Goal: Obtain resource: Obtain resource

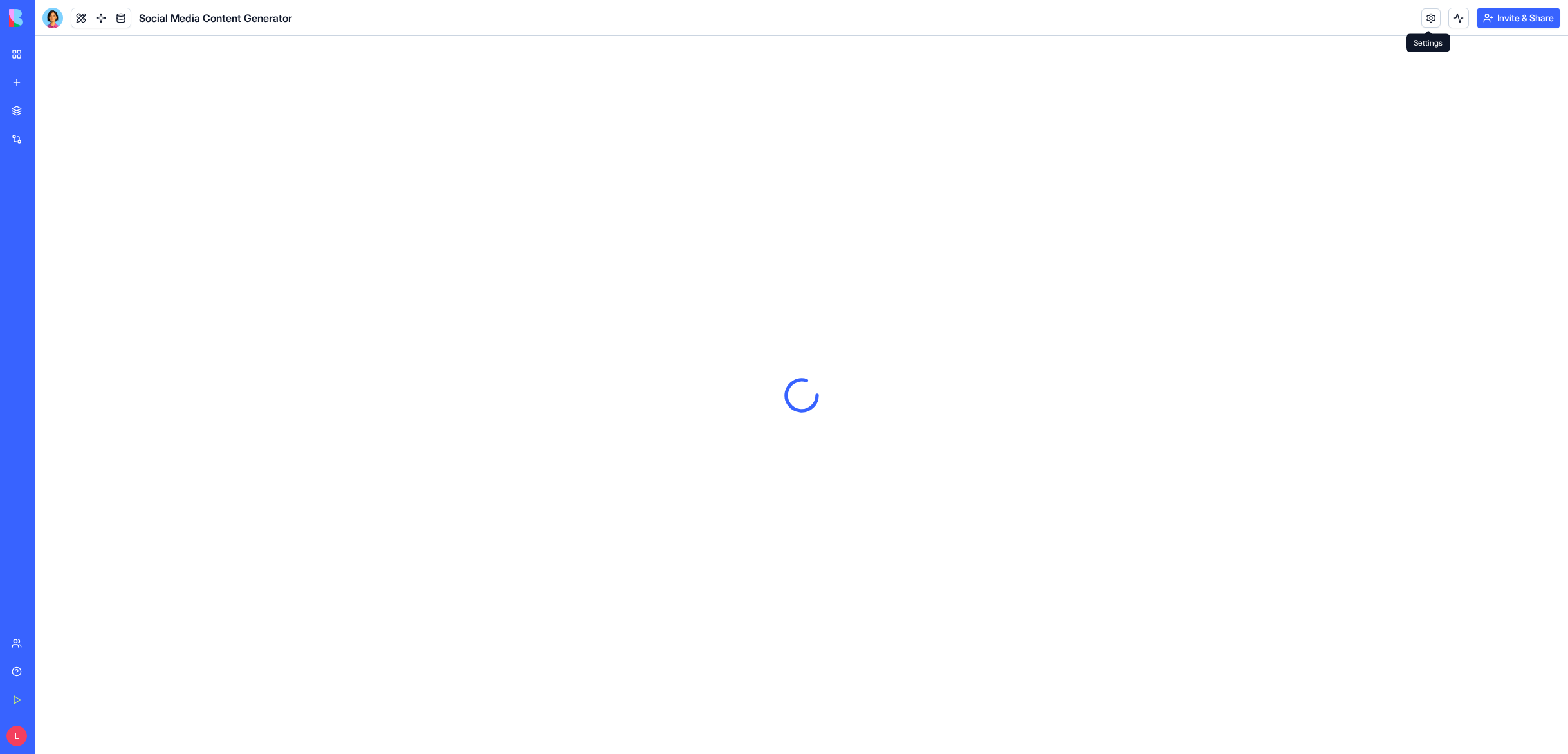
click at [1427, 21] on link at bounding box center [1431, 17] width 19 height 19
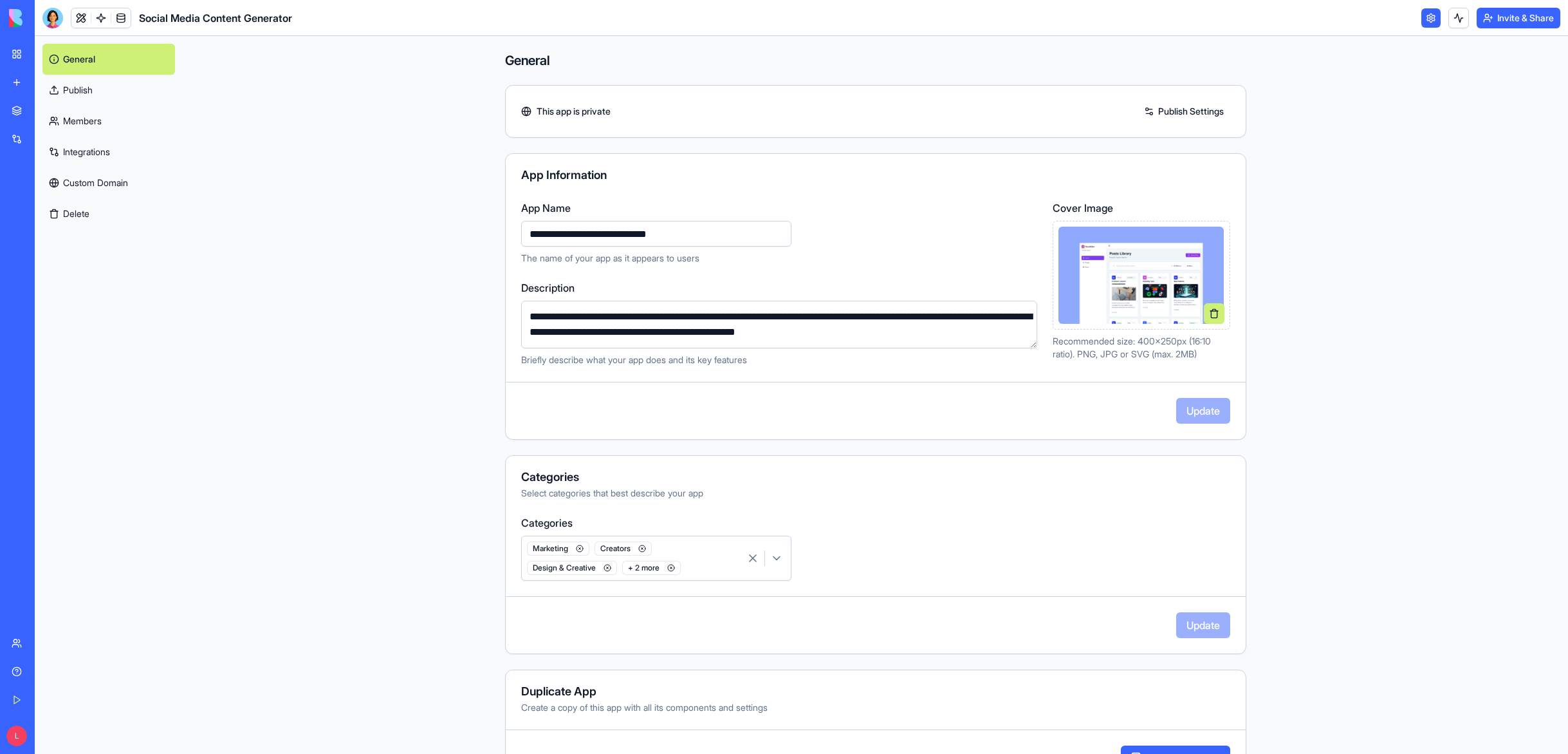
click at [55, 191] on link "Patient Intake System" at bounding box center [30, 201] width 52 height 25
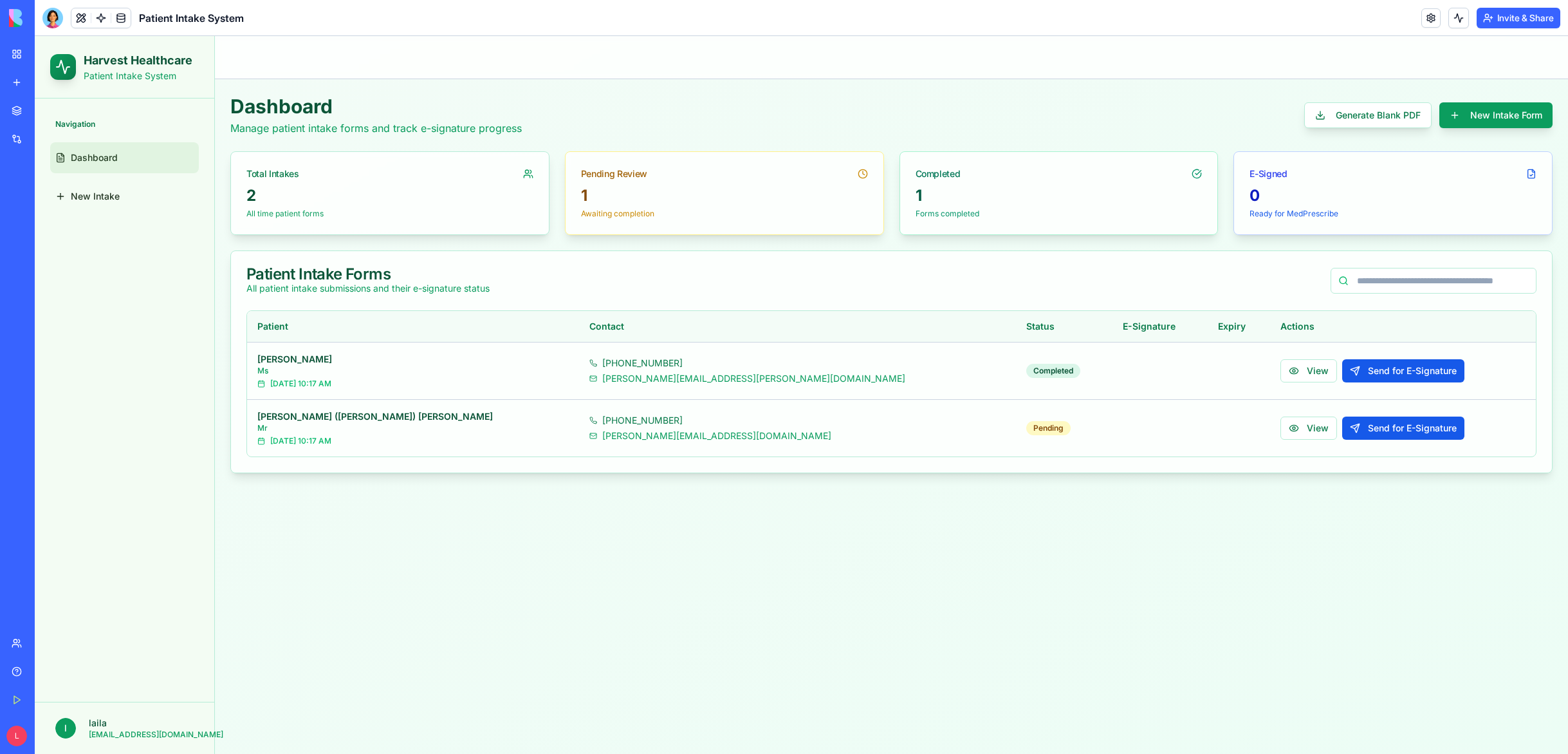
click at [1347, 118] on button "Generate Blank PDF" at bounding box center [1367, 114] width 127 height 25
